Goal: Navigation & Orientation: Find specific page/section

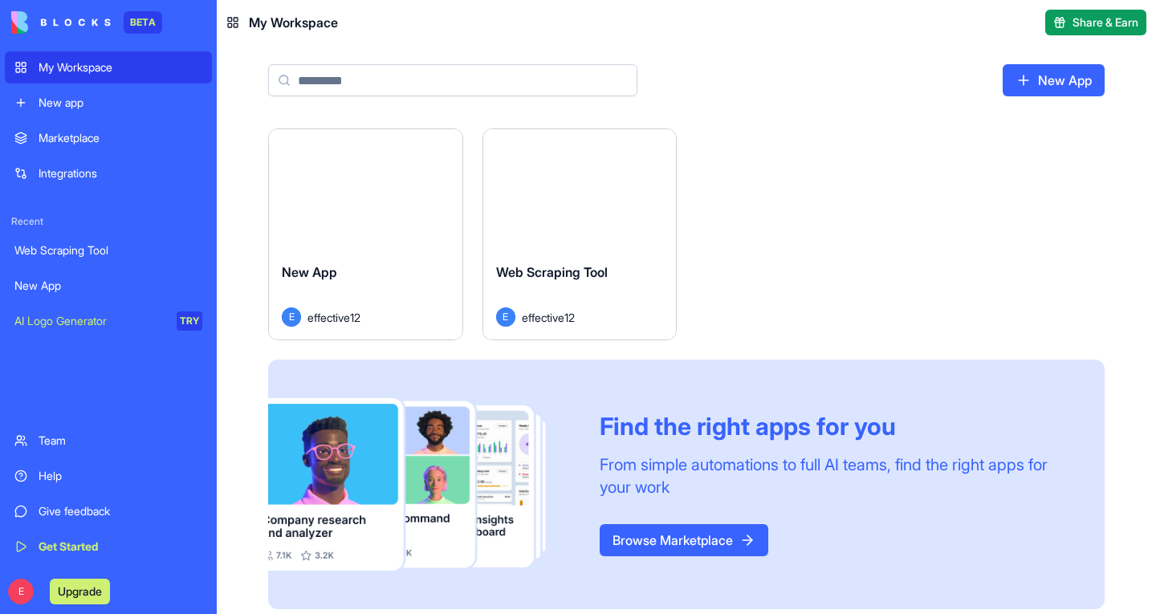
click at [309, 202] on button "Launch" at bounding box center [365, 189] width 120 height 32
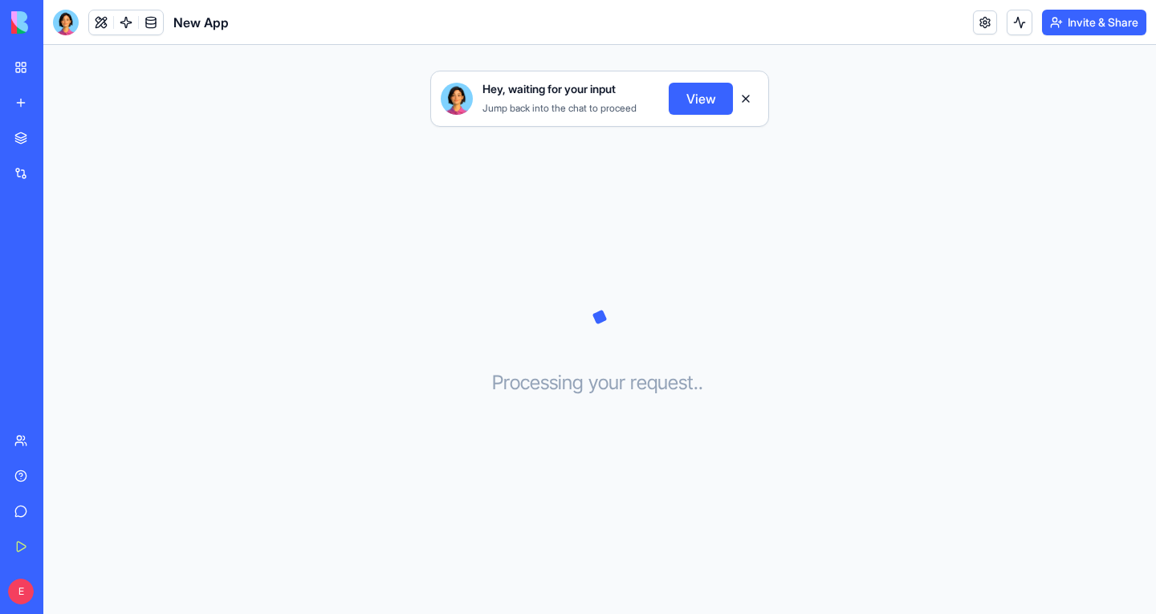
click at [695, 108] on button "View" at bounding box center [701, 99] width 64 height 32
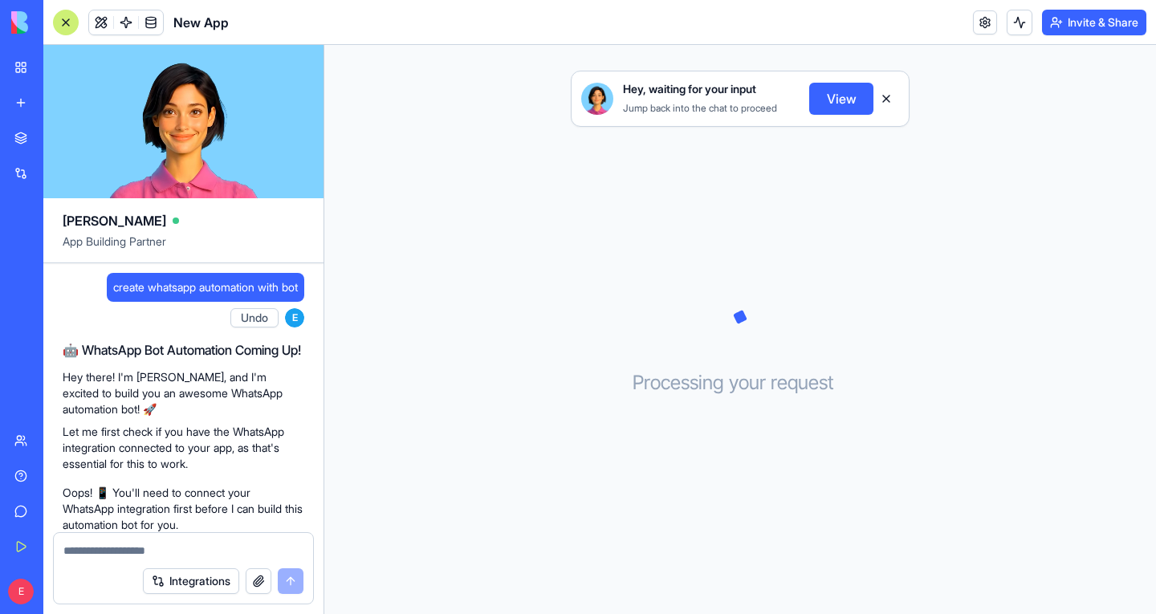
scroll to position [316, 0]
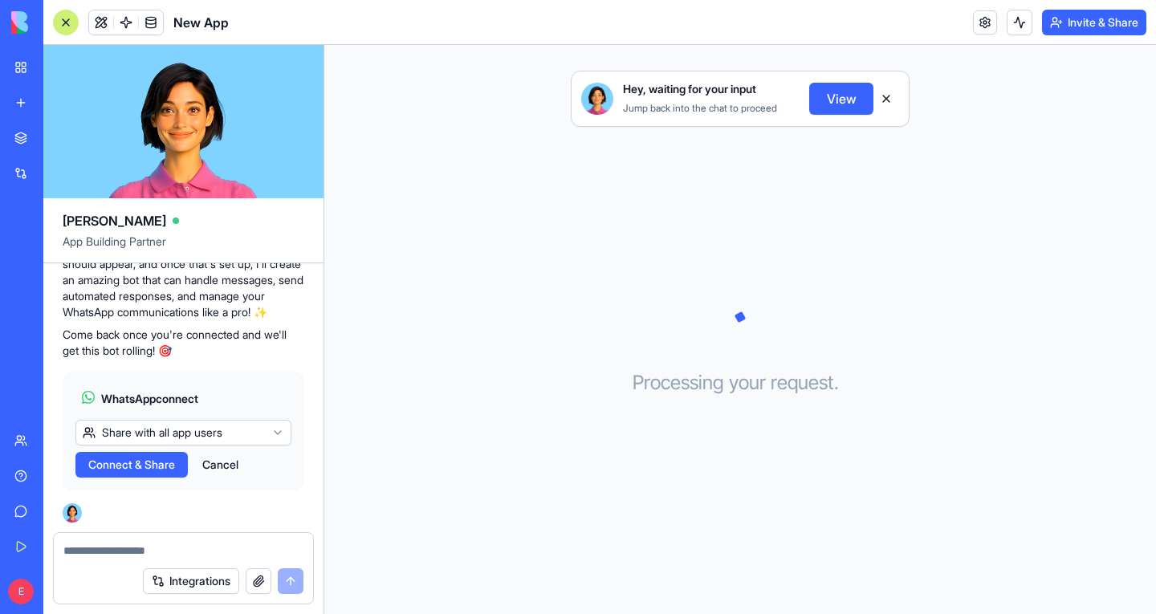
click at [59, 108] on div "New app" at bounding box center [49, 103] width 21 height 16
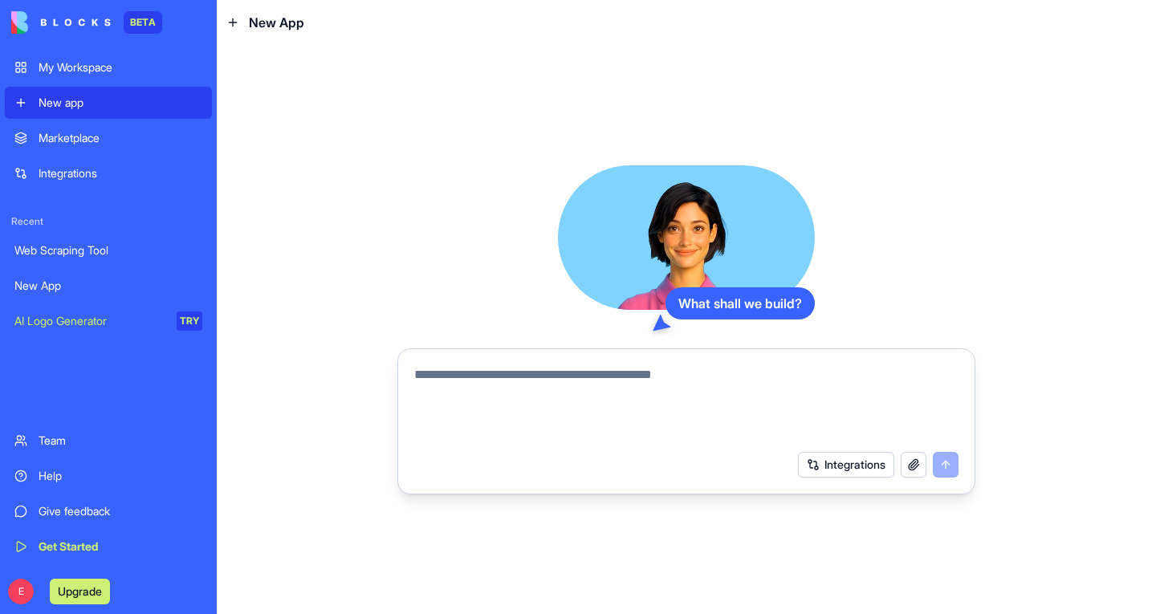
click at [560, 387] on textarea at bounding box center [686, 403] width 544 height 77
type textarea "*"
click at [69, 67] on div "My Workspace" at bounding box center [121, 67] width 164 height 16
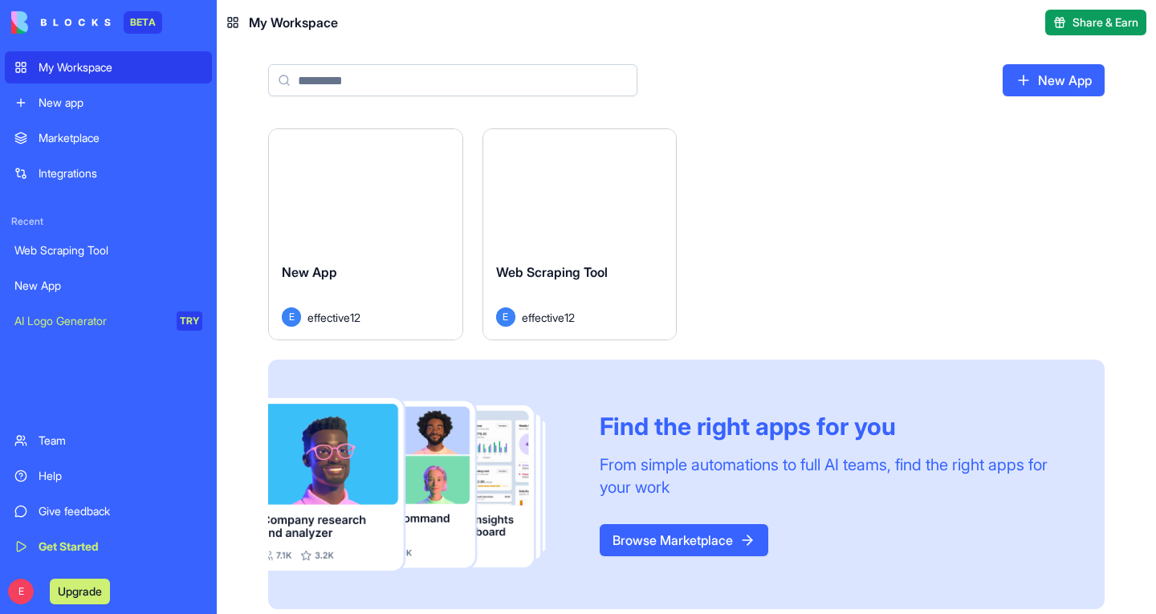
click at [75, 180] on div "Integrations" at bounding box center [121, 173] width 164 height 16
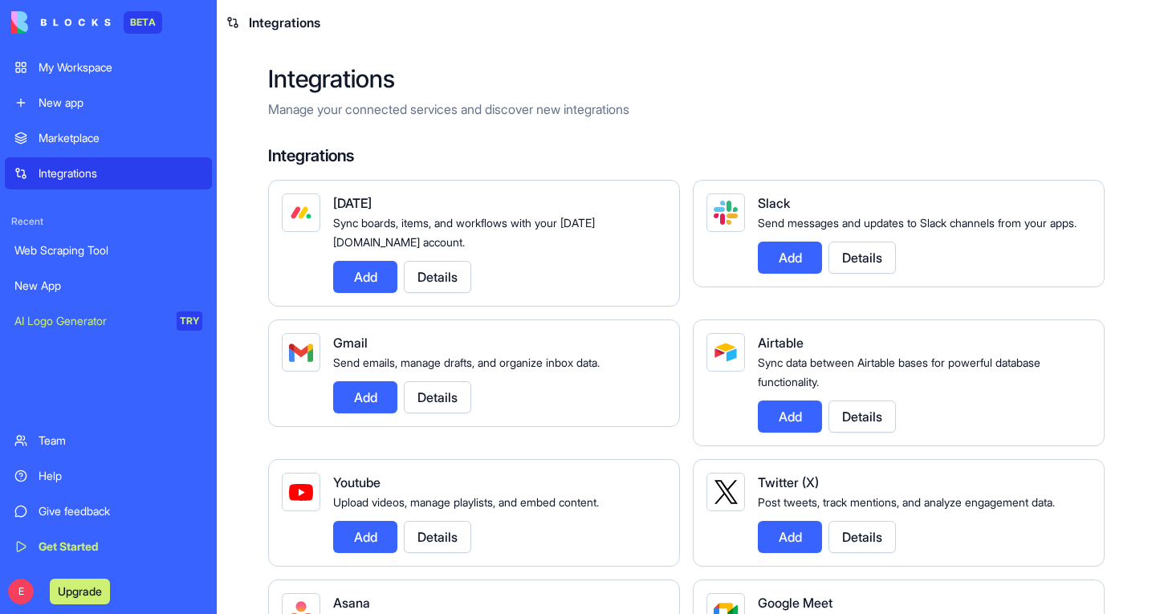
click at [79, 76] on link "My Workspace" at bounding box center [108, 67] width 207 height 32
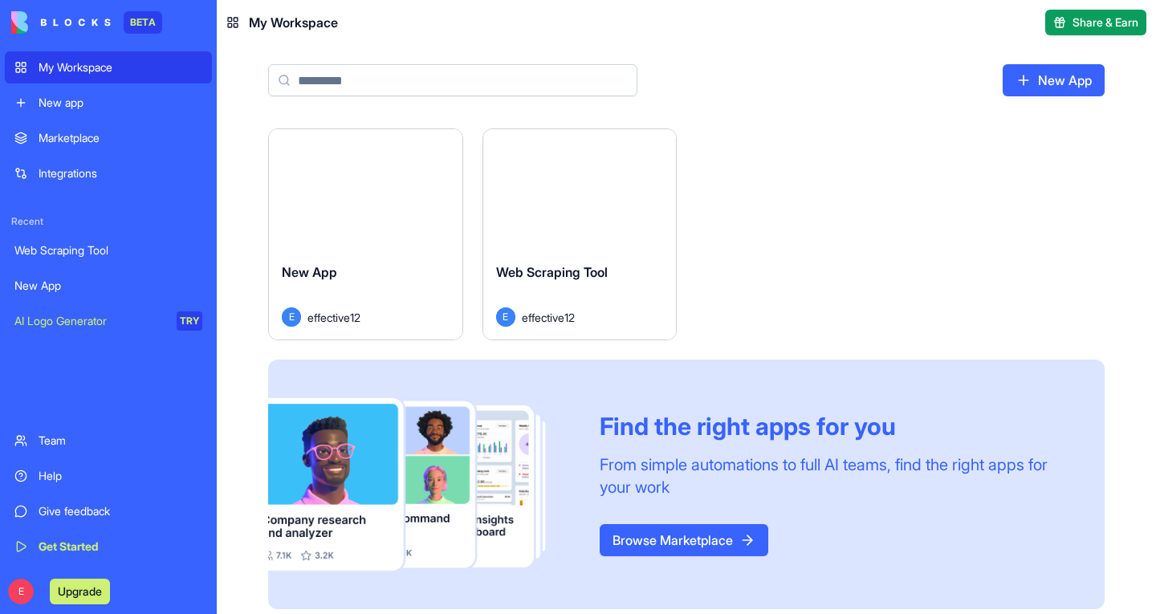
click at [124, 107] on div "New app" at bounding box center [121, 103] width 164 height 16
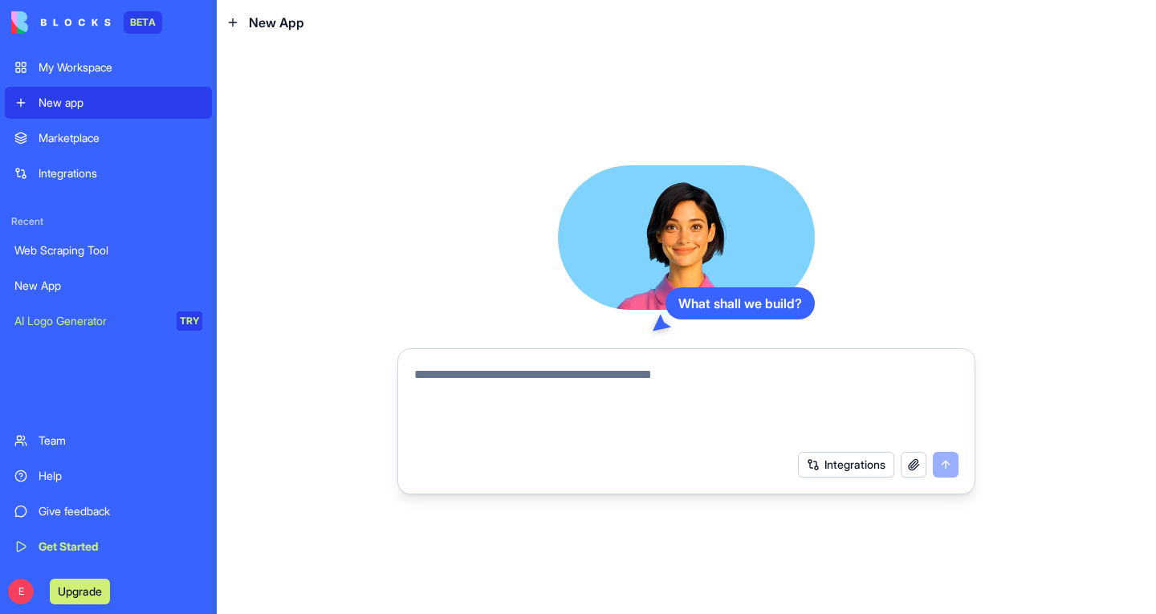
click at [67, 148] on link "Marketplace" at bounding box center [108, 138] width 207 height 32
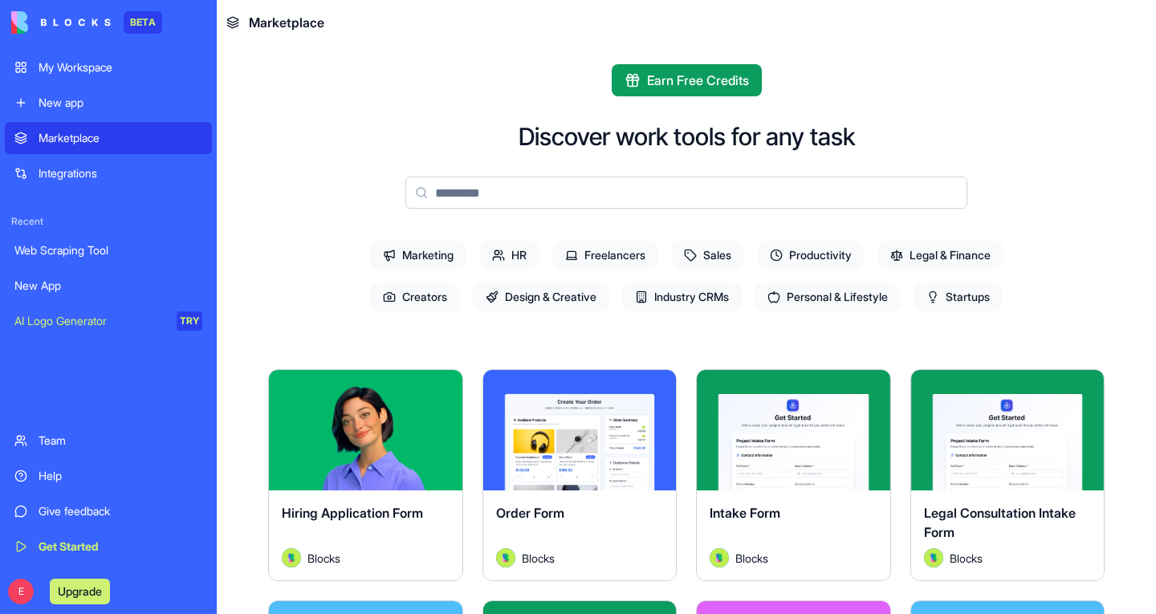
click at [499, 258] on span "HR" at bounding box center [509, 255] width 60 height 29
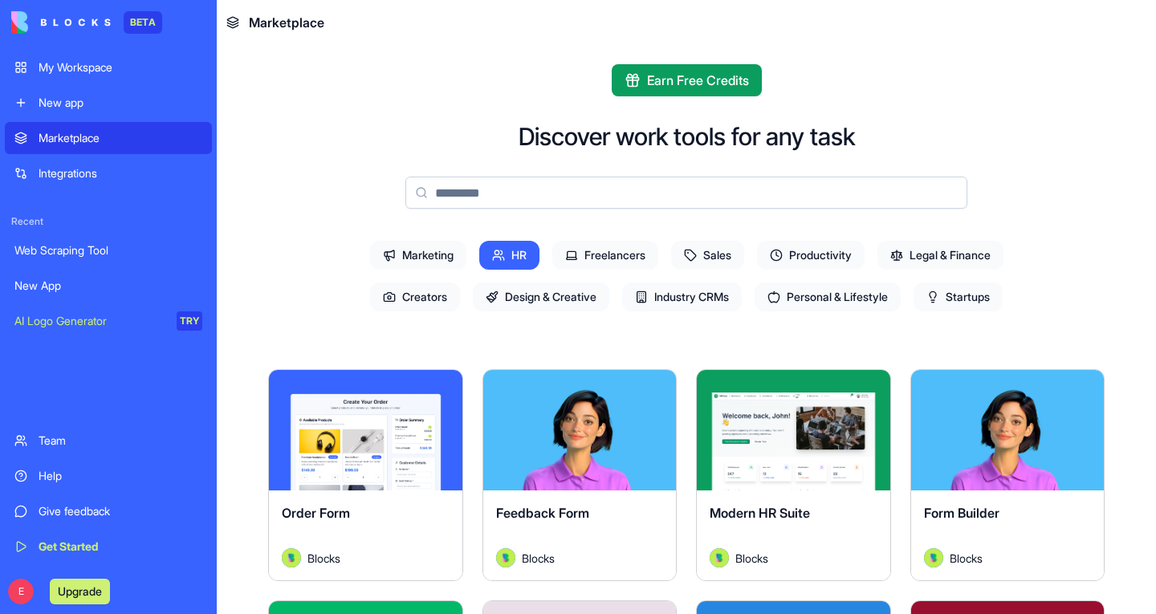
click at [88, 66] on div "My Workspace" at bounding box center [121, 67] width 164 height 16
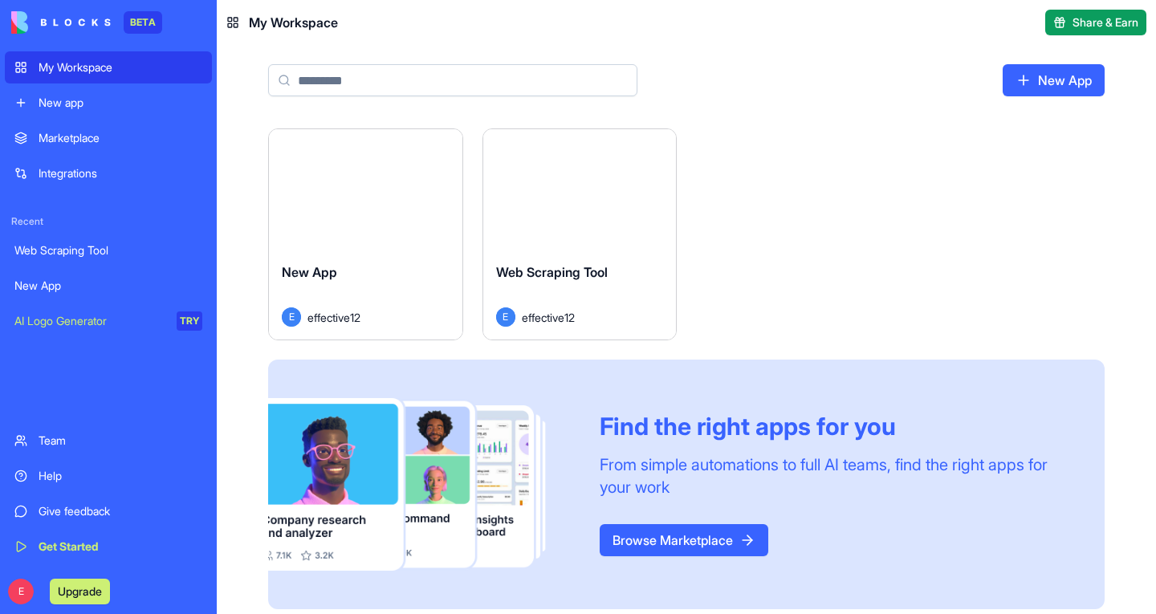
click at [84, 94] on link "New app" at bounding box center [108, 103] width 207 height 32
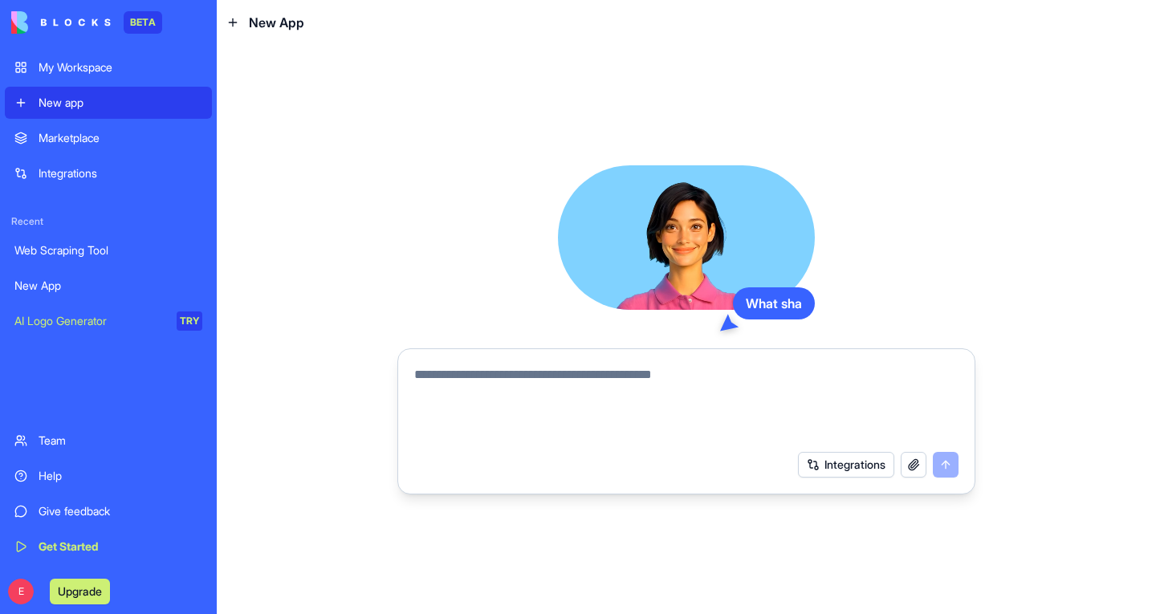
click at [71, 135] on div "Marketplace" at bounding box center [121, 138] width 164 height 16
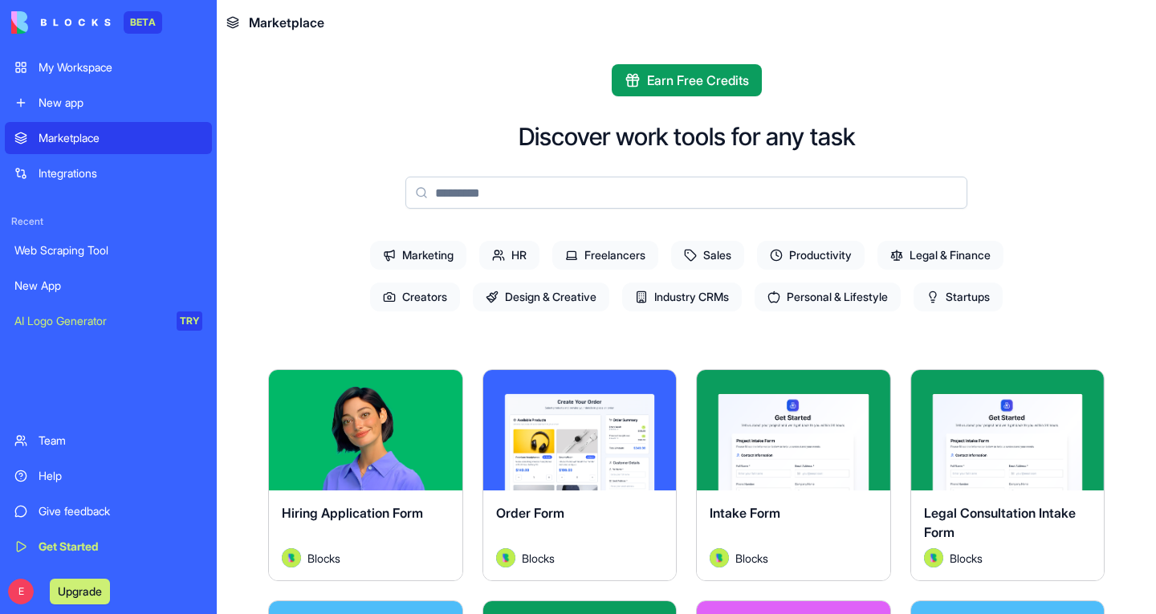
click at [65, 177] on div "Integrations" at bounding box center [121, 173] width 164 height 16
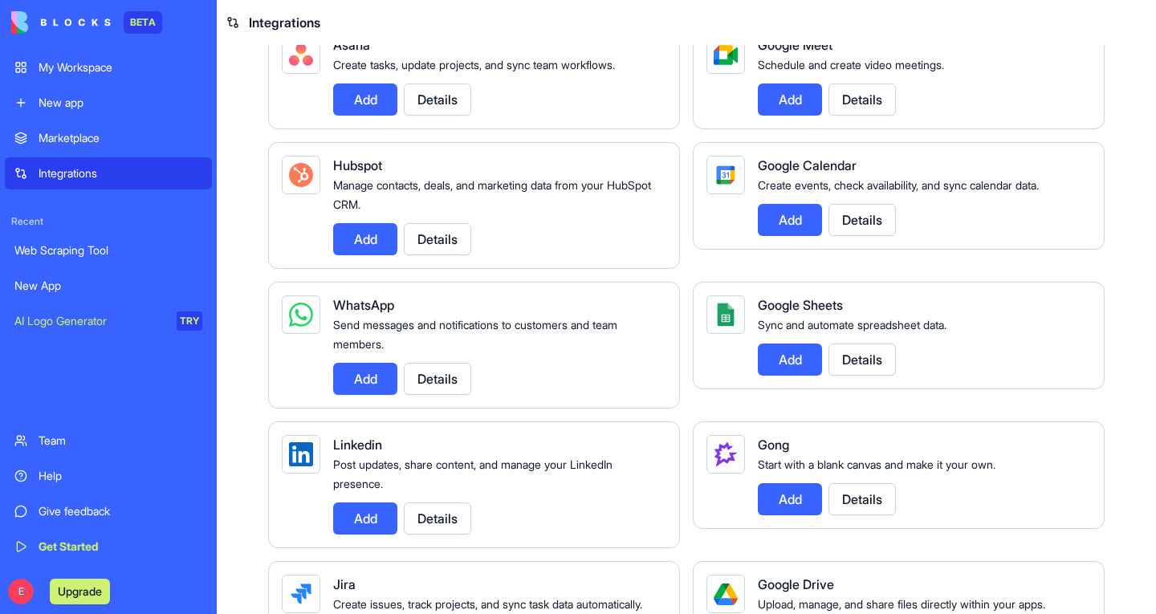
scroll to position [321, 0]
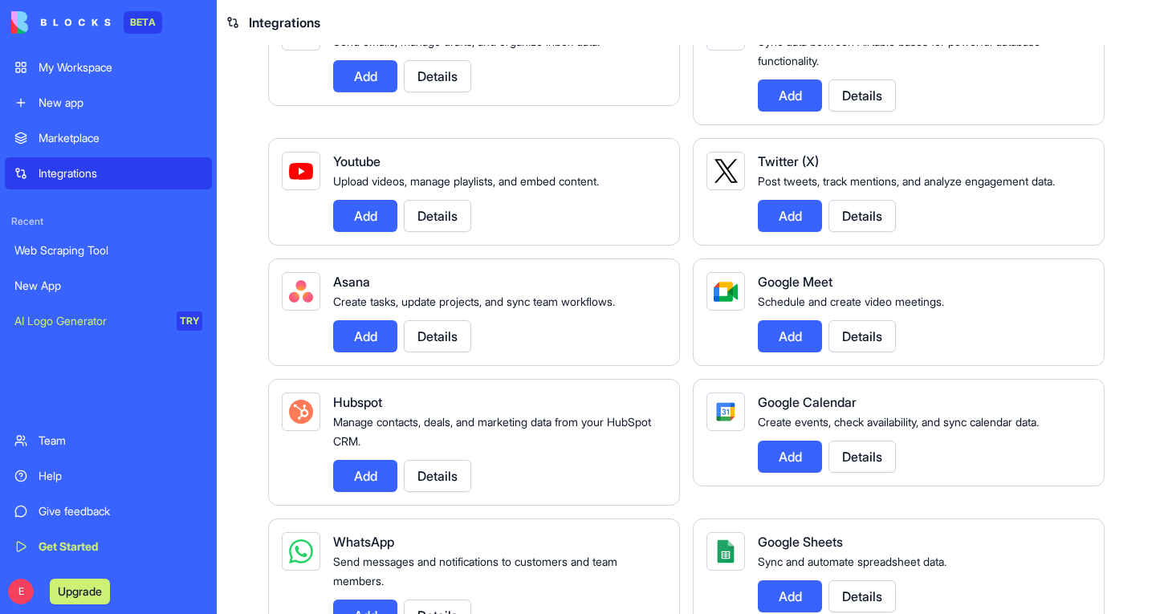
click at [59, 71] on div "My Workspace" at bounding box center [121, 67] width 164 height 16
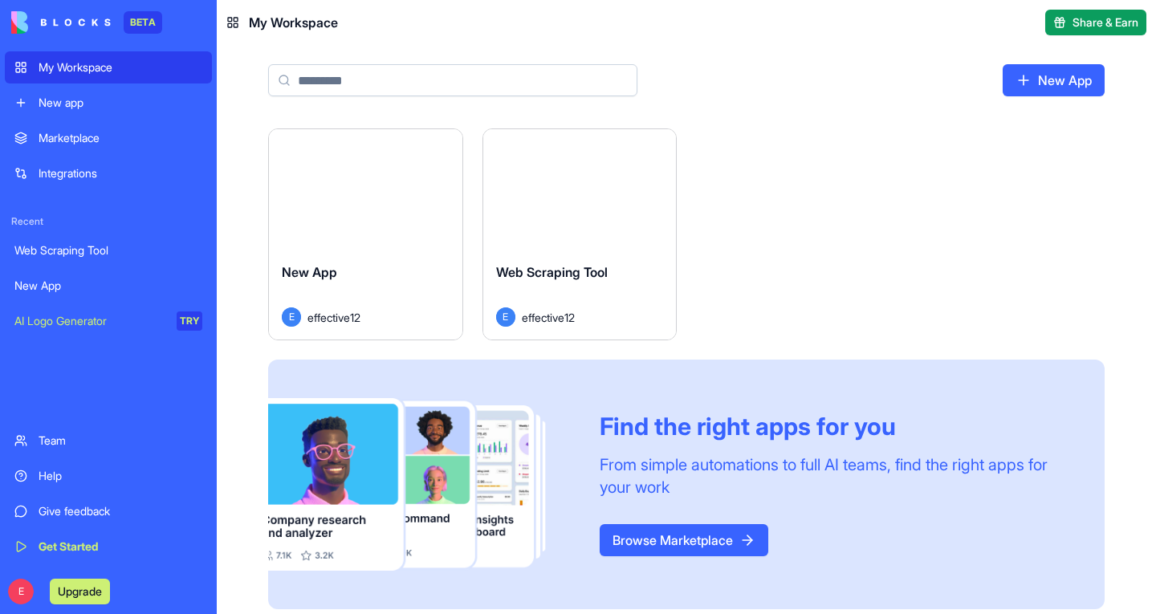
click at [58, 96] on div "New app" at bounding box center [121, 103] width 164 height 16
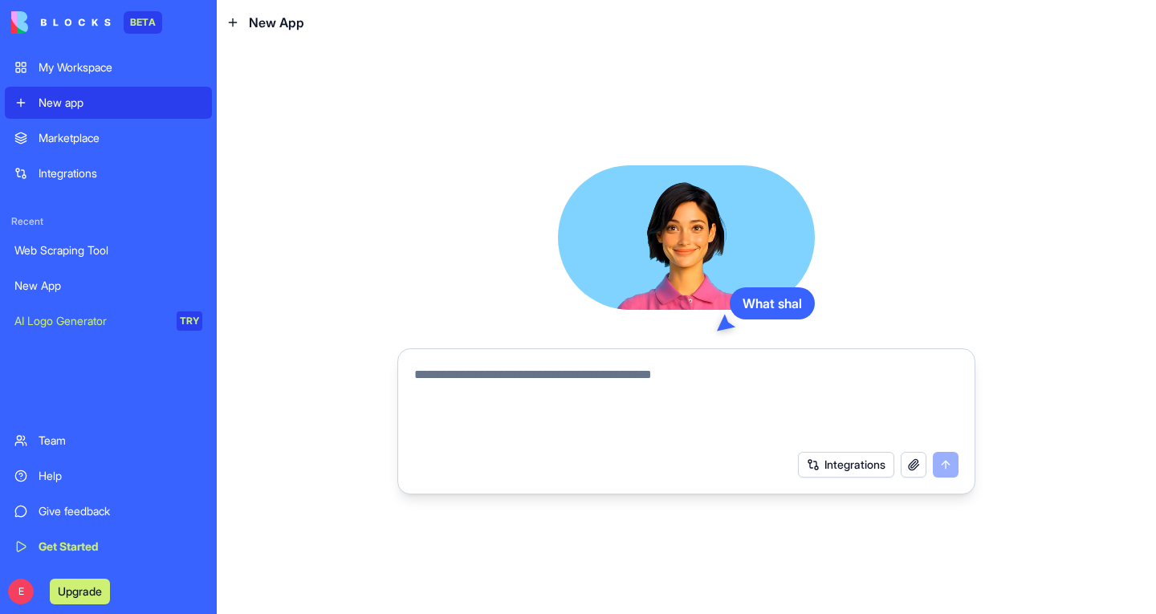
click at [63, 129] on link "Marketplace" at bounding box center [108, 138] width 207 height 32
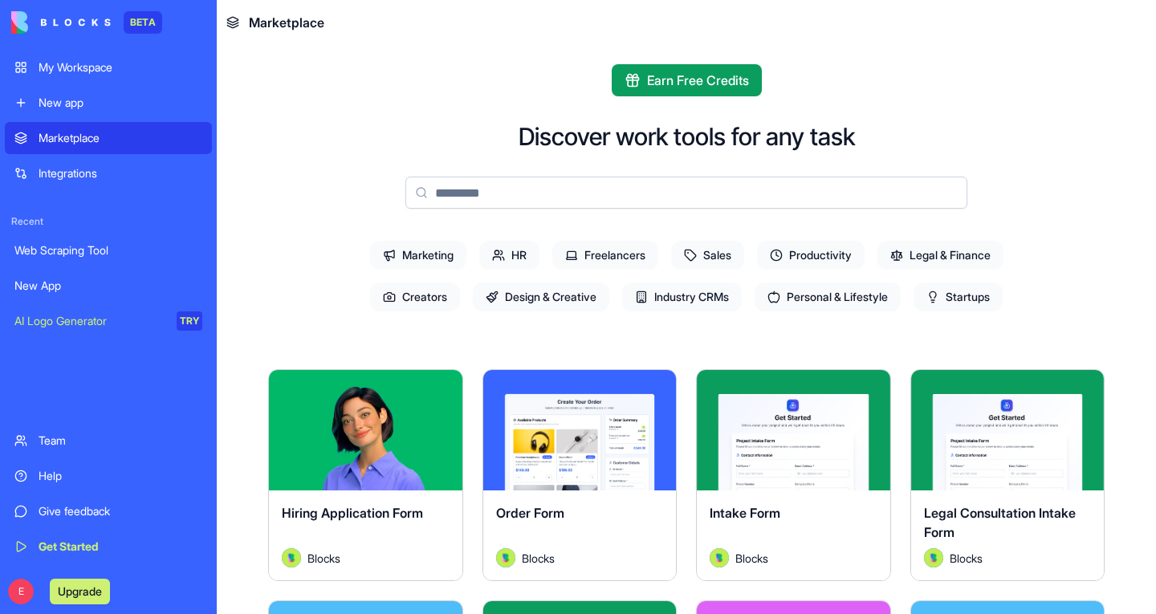
click at [64, 168] on div "Integrations" at bounding box center [121, 173] width 164 height 16
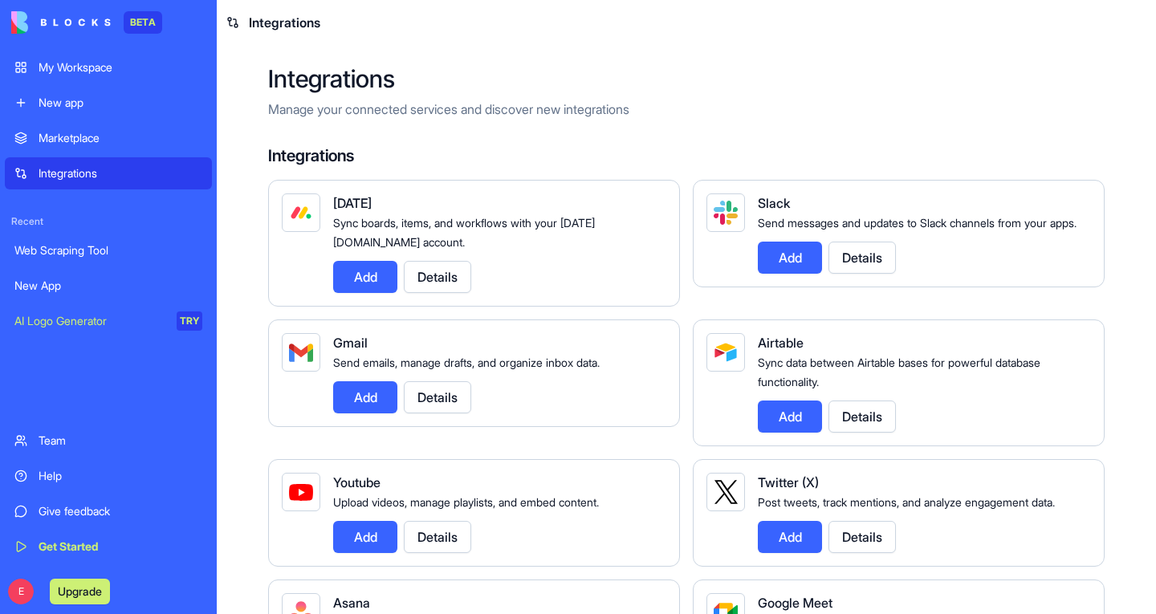
click at [74, 63] on div "My Workspace" at bounding box center [121, 67] width 164 height 16
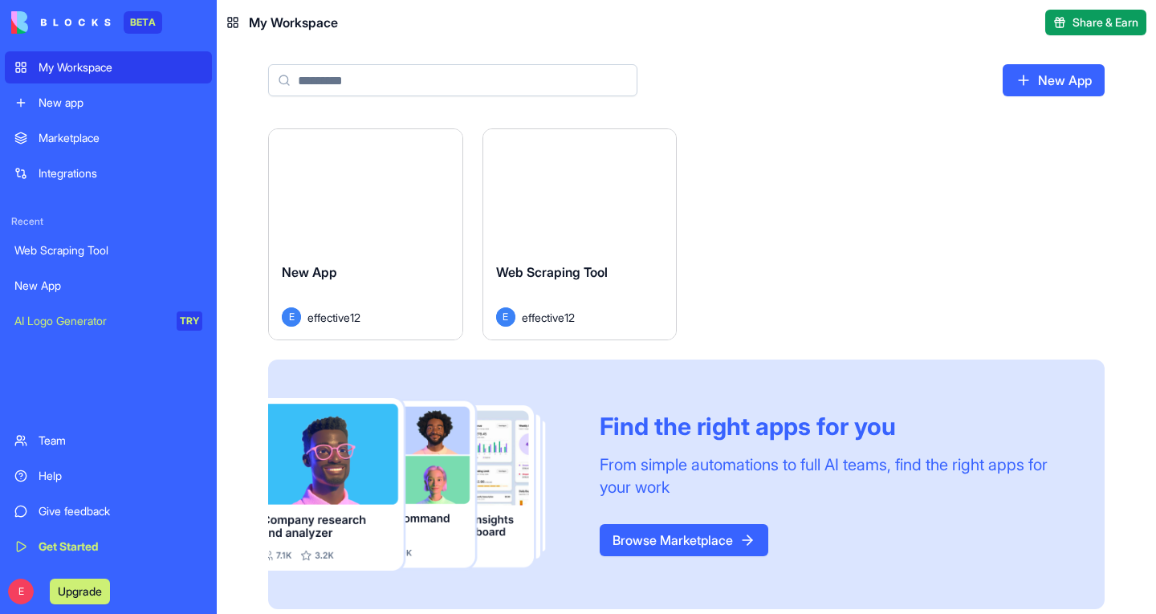
drag, startPoint x: 79, startPoint y: 88, endPoint x: 68, endPoint y: 98, distance: 15.3
click at [68, 98] on div "New app" at bounding box center [121, 103] width 164 height 16
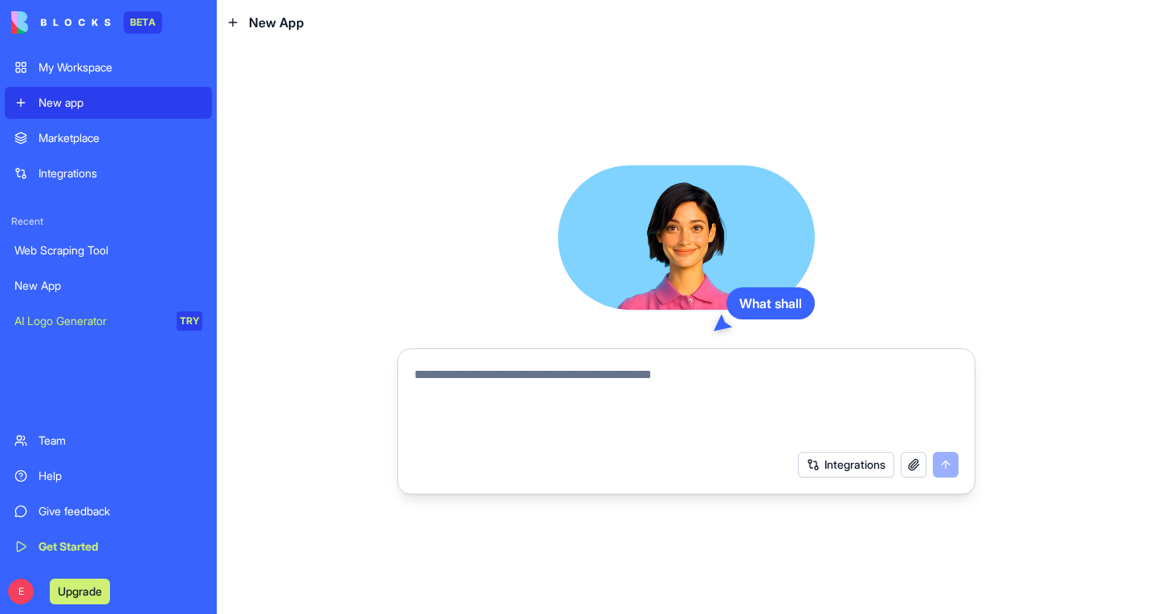
click at [71, 131] on div "Marketplace" at bounding box center [121, 138] width 164 height 16
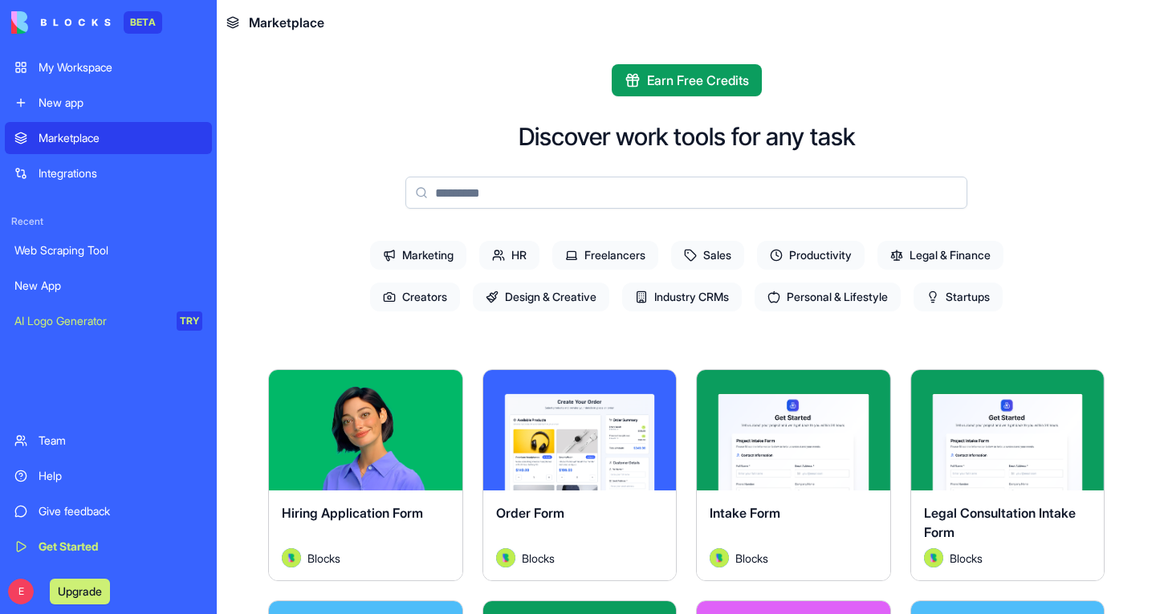
click at [79, 83] on link "My Workspace" at bounding box center [108, 67] width 207 height 32
